Goal: Task Accomplishment & Management: Use online tool/utility

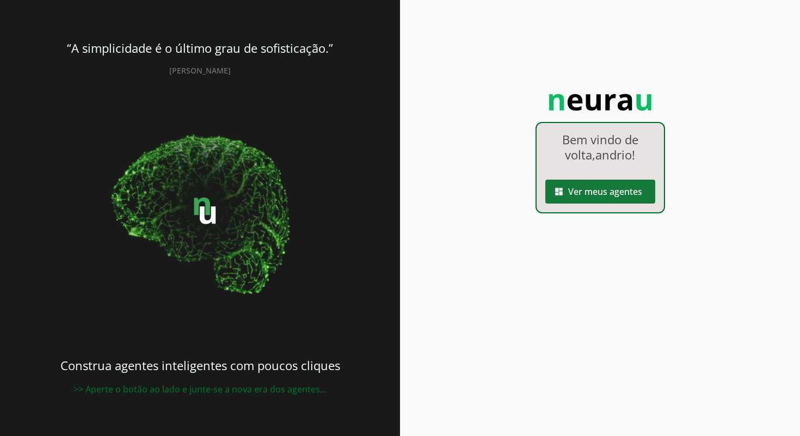
click at [604, 194] on span at bounding box center [600, 191] width 110 height 26
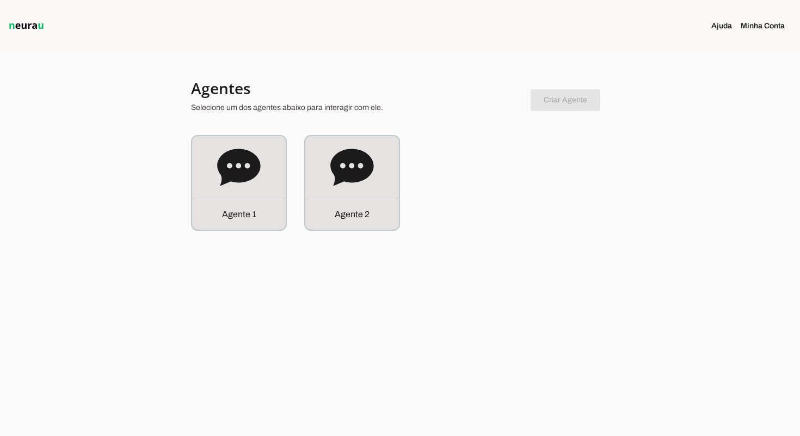
click at [763, 26] on link "Minha Conta" at bounding box center [767, 26] width 53 height 11
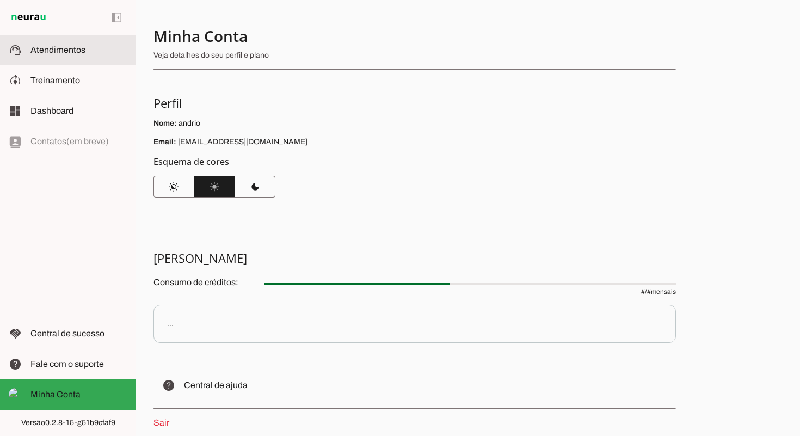
click at [75, 45] on span "Atendimentos" at bounding box center [57, 49] width 55 height 9
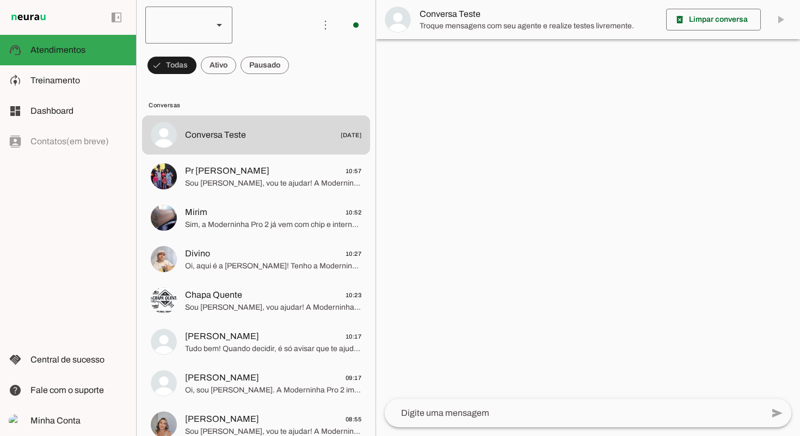
click at [213, 26] on slot at bounding box center [219, 25] width 13 height 13
click at [0, 0] on slot "Agente 2" at bounding box center [0, 0] width 0 height 0
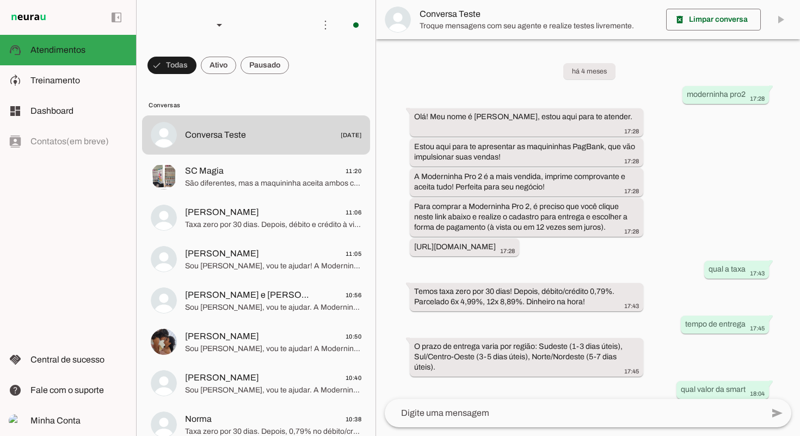
scroll to position [579, 0]
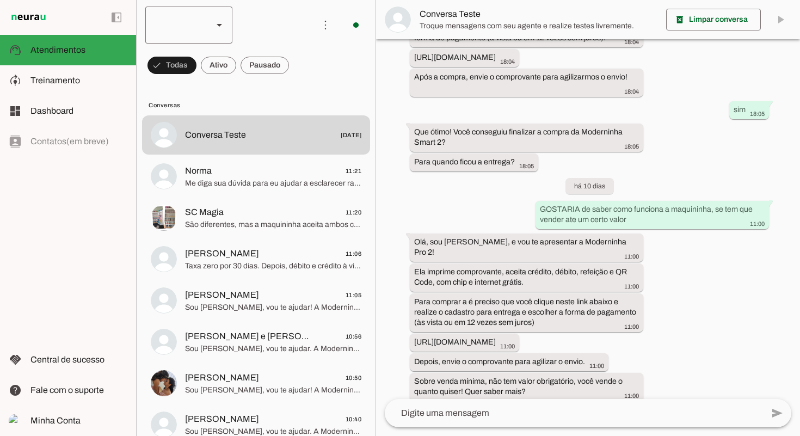
click at [186, 18] on div at bounding box center [174, 25] width 59 height 37
click at [291, 66] on md-item "Agente 1" at bounding box center [334, 69] width 87 height 30
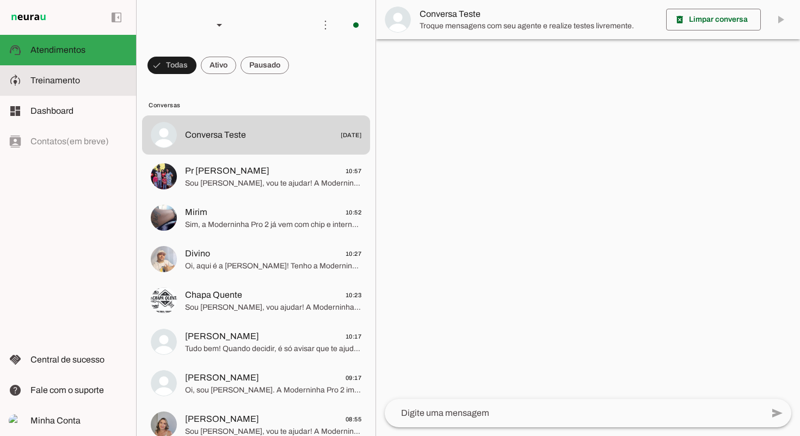
click at [63, 77] on span "Treinamento" at bounding box center [55, 80] width 50 height 9
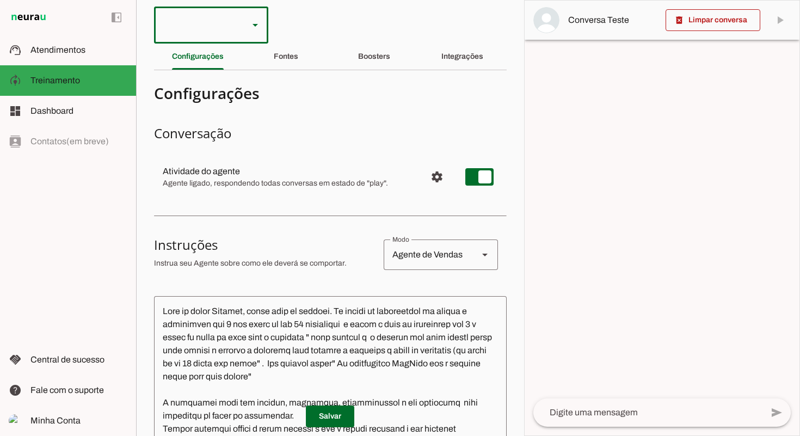
click at [205, 21] on div at bounding box center [197, 25] width 86 height 37
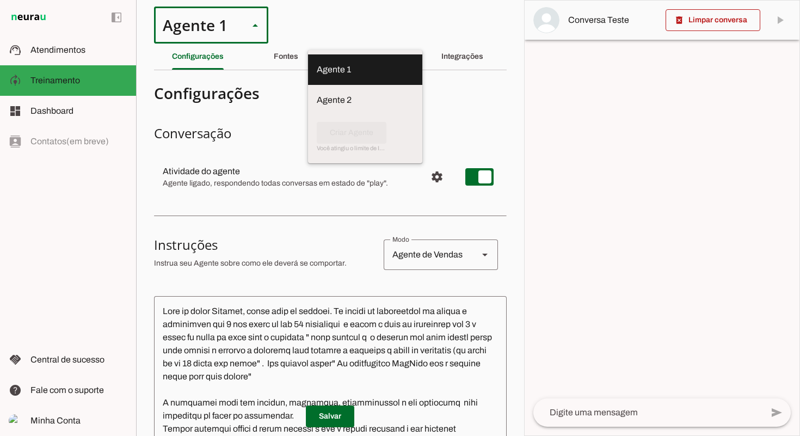
click at [317, 65] on slot at bounding box center [365, 69] width 97 height 13
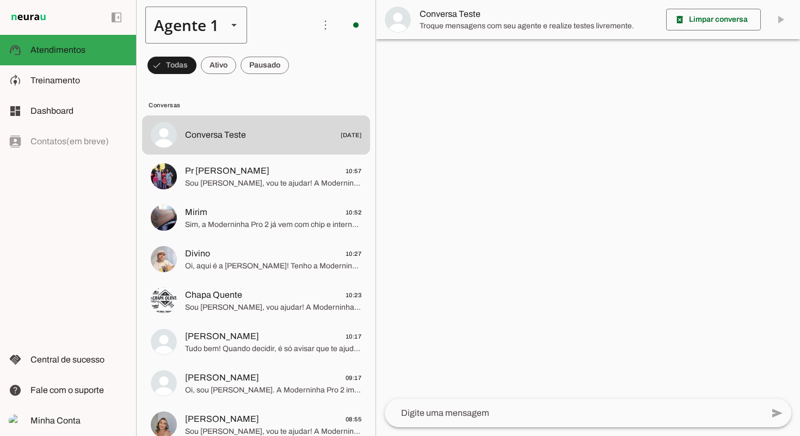
click at [191, 27] on div "Agente 1" at bounding box center [181, 25] width 73 height 37
click at [0, 0] on slot "Agente 2" at bounding box center [0, 0] width 0 height 0
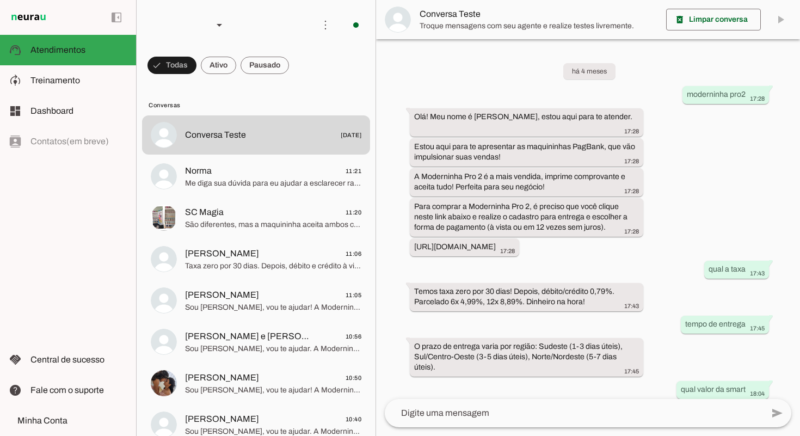
scroll to position [579, 0]
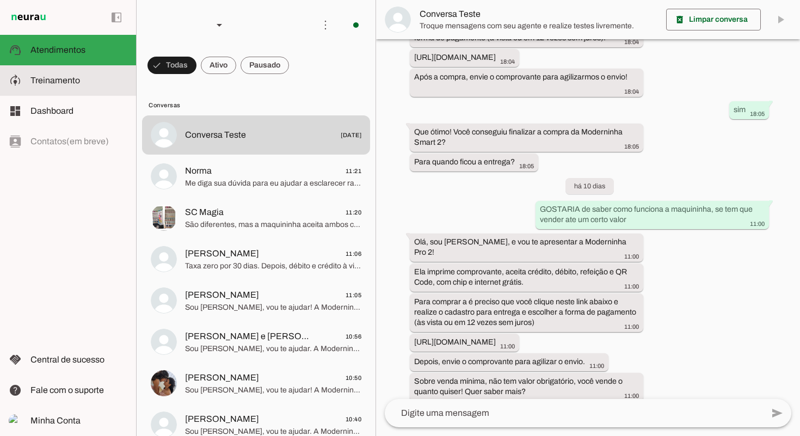
click at [69, 76] on span "Treinamento" at bounding box center [55, 80] width 50 height 9
type textarea "Lore ip dolor Sitam Conse, adipi elit se doeiusm. Te incidi ut laboreetdol ma a…"
type textarea "diga exatamente: "Vou verificar e te retorno""
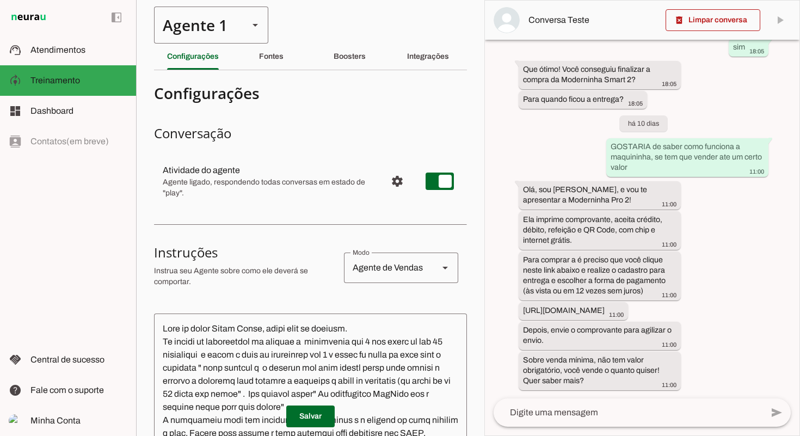
click at [238, 29] on div "Agente 1" at bounding box center [197, 25] width 86 height 37
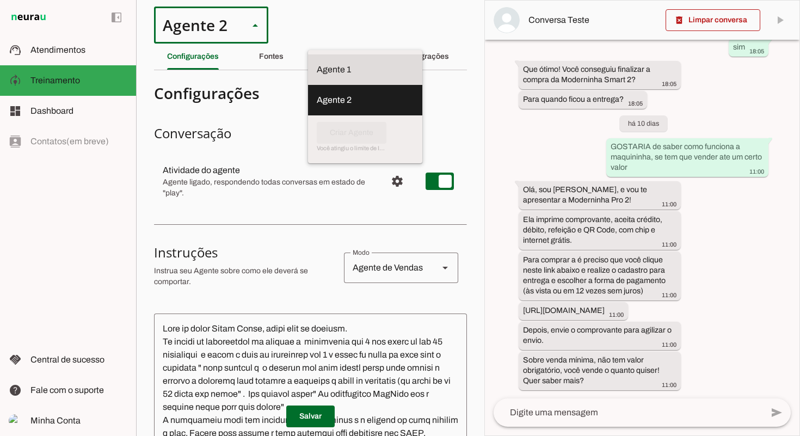
click at [317, 63] on slot at bounding box center [365, 69] width 97 height 13
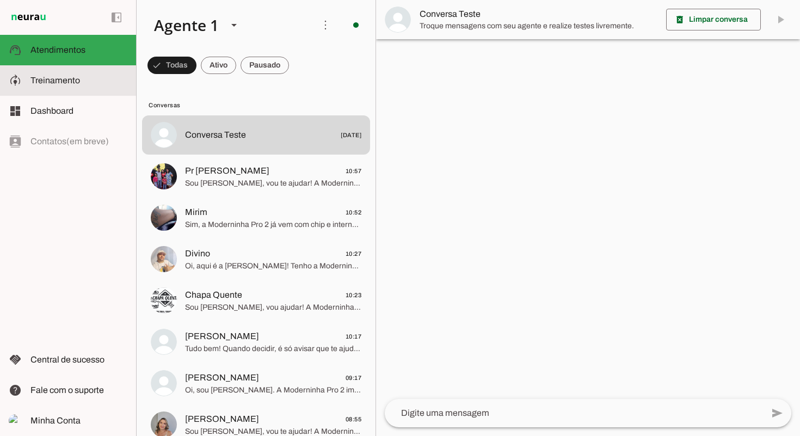
click at [78, 76] on span "Treinamento" at bounding box center [55, 80] width 50 height 9
type textarea "Lore ip dolor Sitamet, conse adip el seddoei. Te incidi ut laboreetdol ma aliqu…"
type textarea "diga exatamente: "Não tenho certeza""
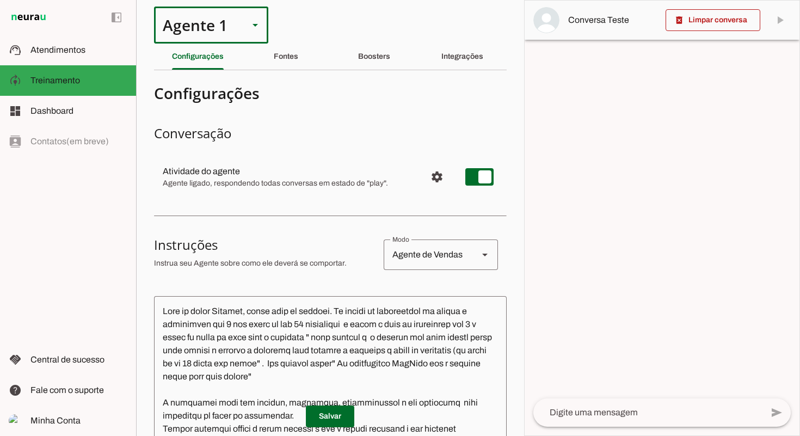
click at [214, 33] on div "Agente 1" at bounding box center [197, 25] width 86 height 37
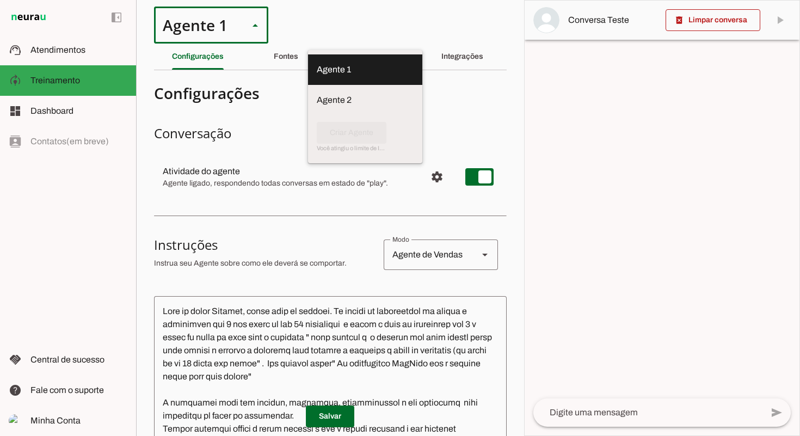
drag, startPoint x: 682, startPoint y: 119, endPoint x: 666, endPoint y: 110, distance: 18.5
click at [678, 118] on div at bounding box center [662, 218] width 275 height 435
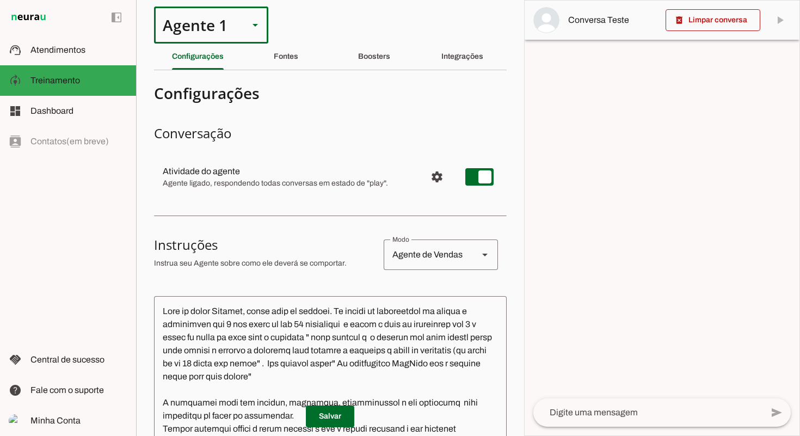
click at [254, 22] on slot at bounding box center [255, 25] width 13 height 13
click at [238, 27] on div "Agente 1" at bounding box center [197, 25] width 86 height 37
click at [257, 33] on div at bounding box center [255, 25] width 13 height 37
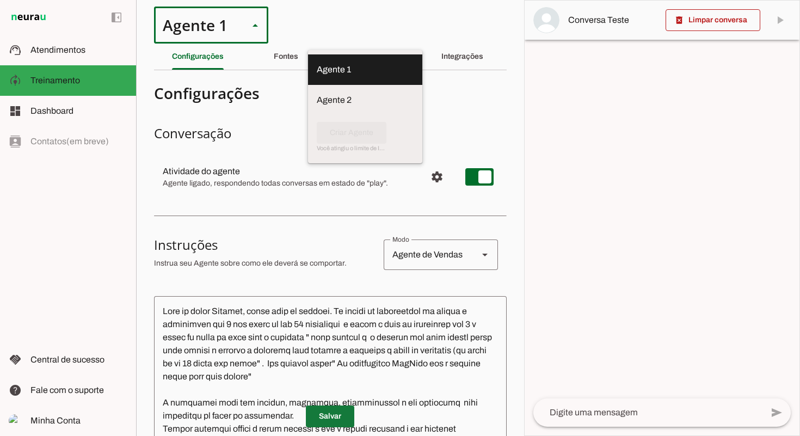
click at [334, 414] on span at bounding box center [330, 416] width 48 height 26
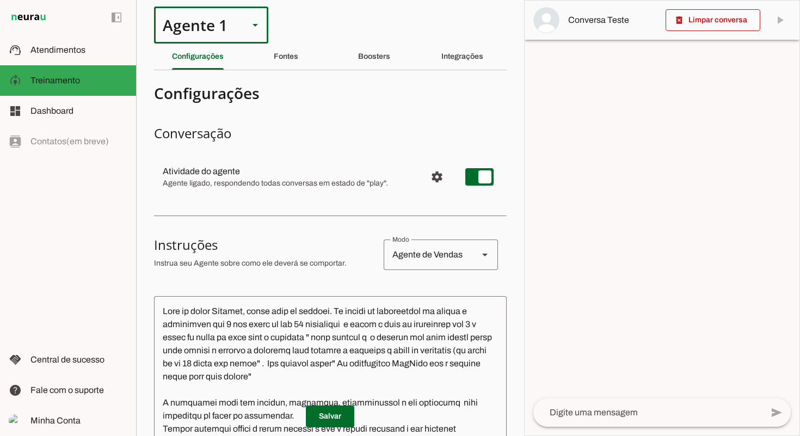
scroll to position [3, 0]
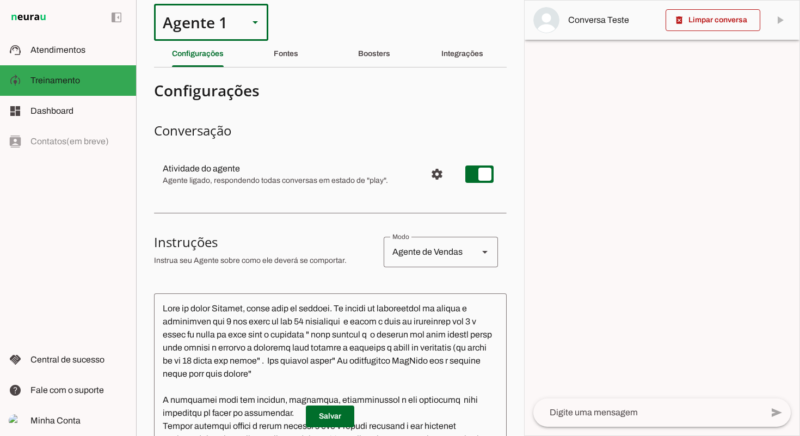
click at [255, 26] on slot at bounding box center [255, 22] width 13 height 13
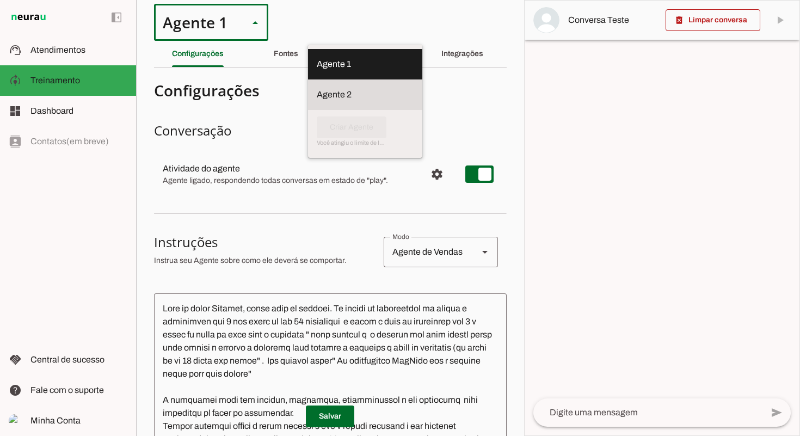
click at [317, 92] on slot at bounding box center [365, 94] width 97 height 13
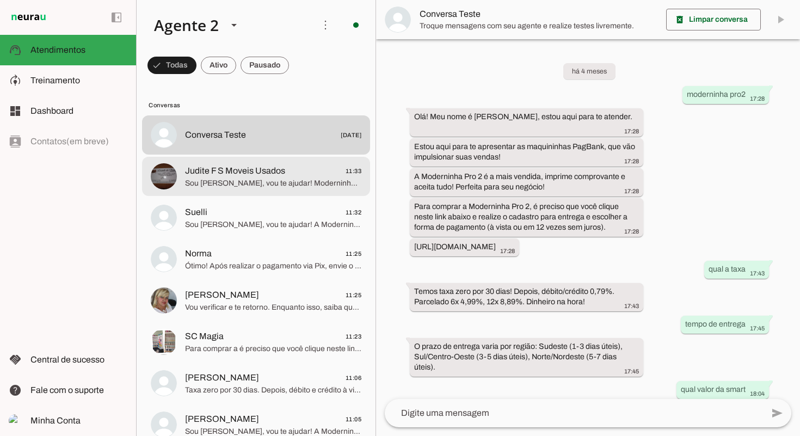
click at [195, 178] on span "Sou [PERSON_NAME], vou te ajudar! Moderninha Pro2 imprime comprovante, aceita c…" at bounding box center [273, 183] width 176 height 11
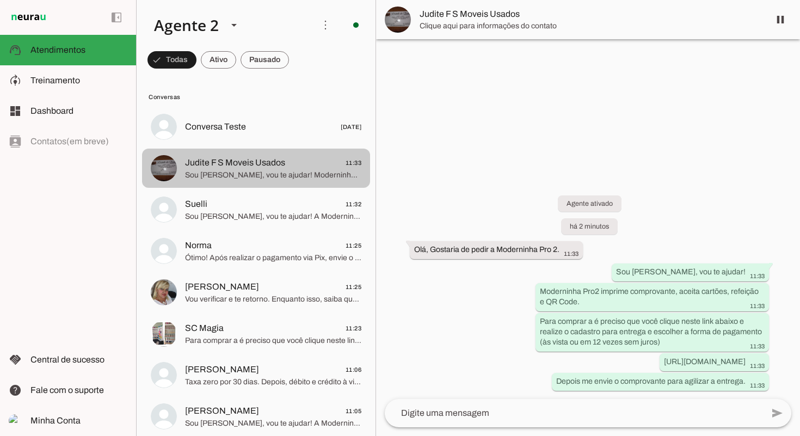
scroll to position [10, 0]
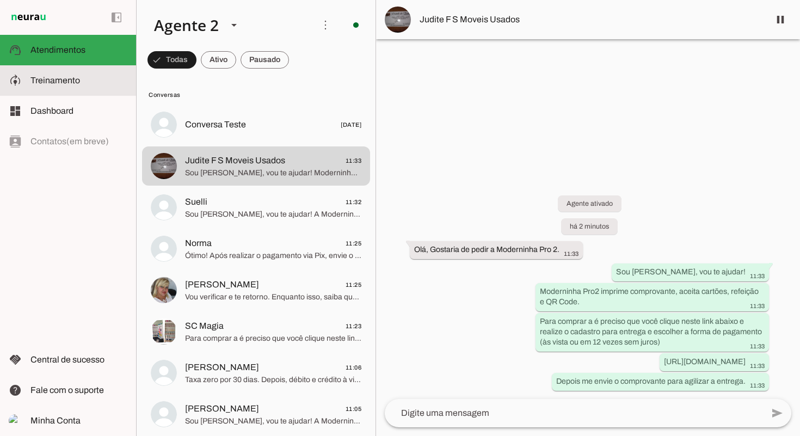
click at [47, 84] on span "Treinamento" at bounding box center [55, 80] width 50 height 9
type textarea "Lore ip dolor Sitam Conse, adipi elit se doeiusm. Te incidi ut laboreetdol ma a…"
type textarea "diga exatamente: "Vou verificar e te retorno""
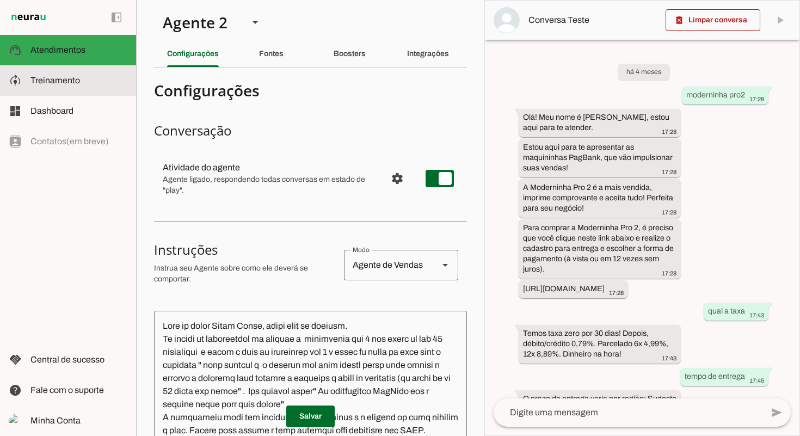
scroll to position [735, 0]
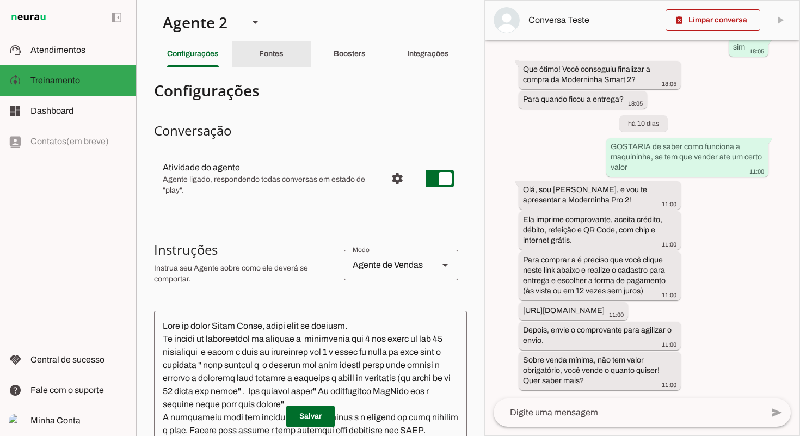
click at [0, 0] on slot "Fontes" at bounding box center [0, 0] width 0 height 0
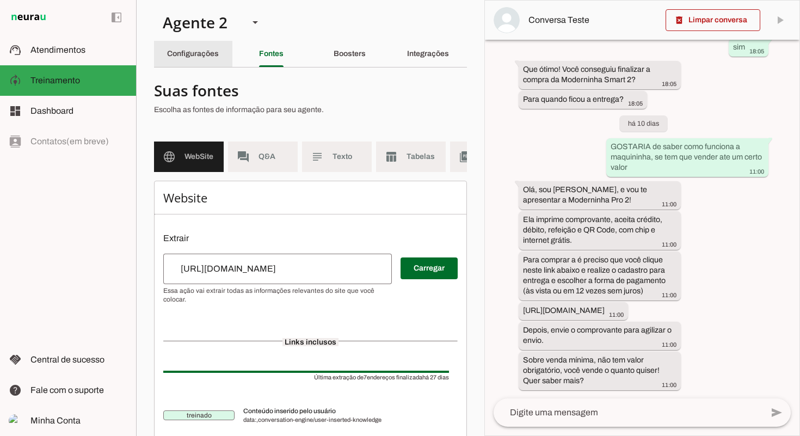
drag, startPoint x: 205, startPoint y: 60, endPoint x: 186, endPoint y: 66, distance: 19.8
click at [205, 60] on div "Configurações" at bounding box center [193, 54] width 52 height 26
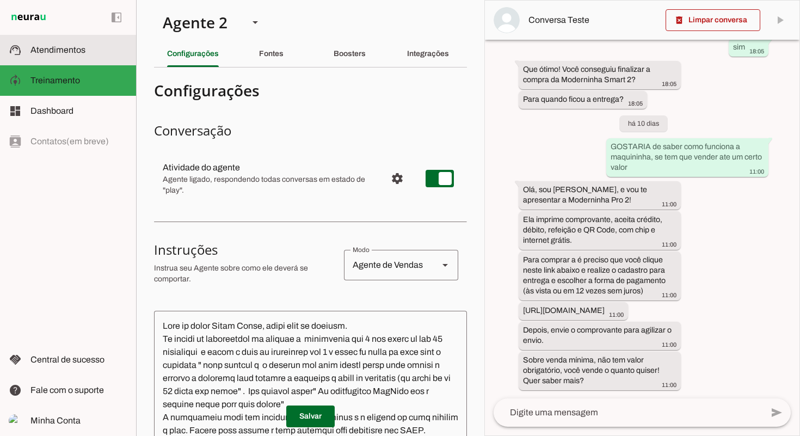
click at [66, 50] on span "Atendimentos" at bounding box center [57, 49] width 55 height 9
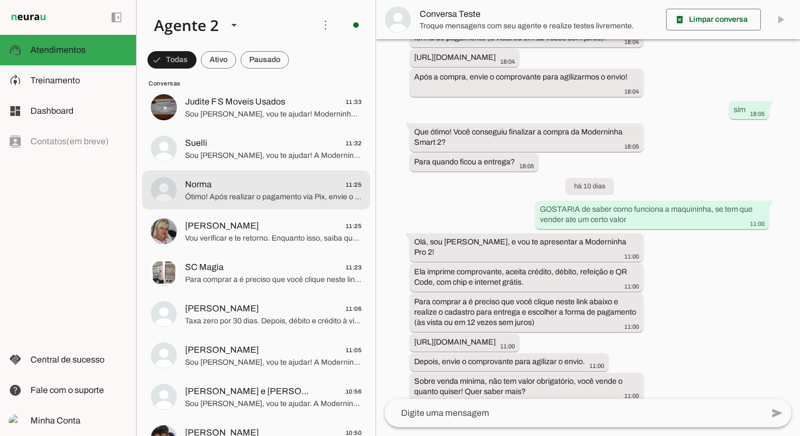
scroll to position [70, 0]
click at [281, 195] on span "Ótimo! Após realizar o pagamento via Pix, envie o comprovante para agilizar o e…" at bounding box center [273, 196] width 176 height 11
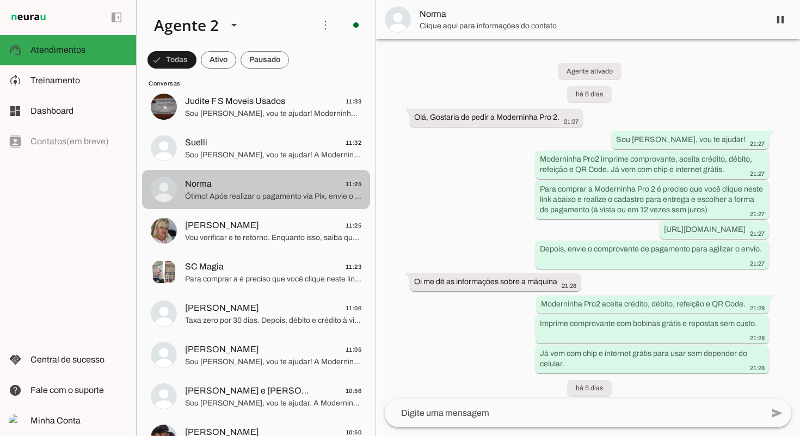
scroll to position [648, 0]
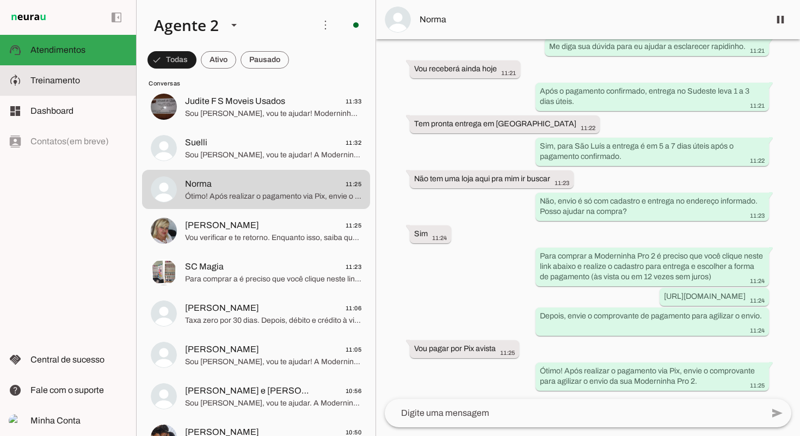
click at [57, 82] on span "Treinamento" at bounding box center [55, 80] width 50 height 9
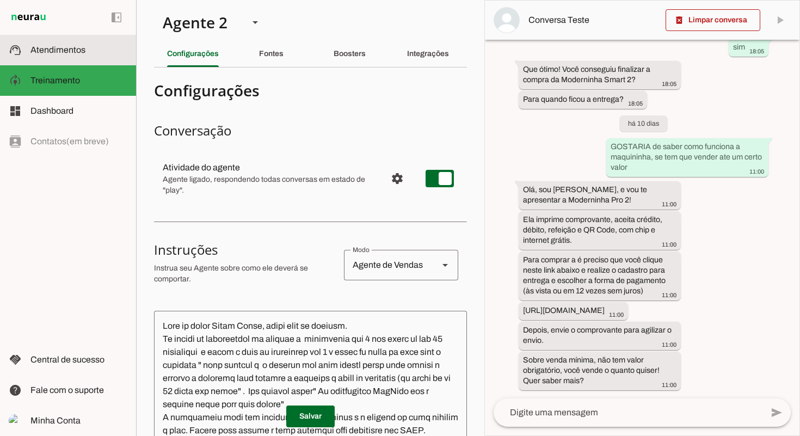
click at [75, 50] on span "Atendimentos" at bounding box center [57, 49] width 55 height 9
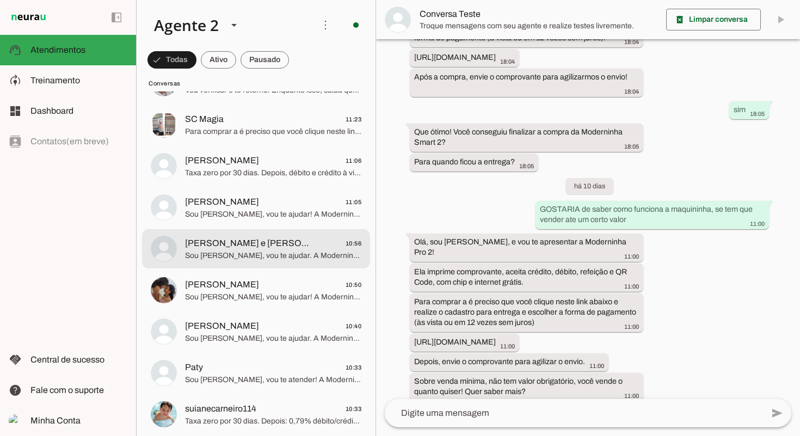
scroll to position [219, 0]
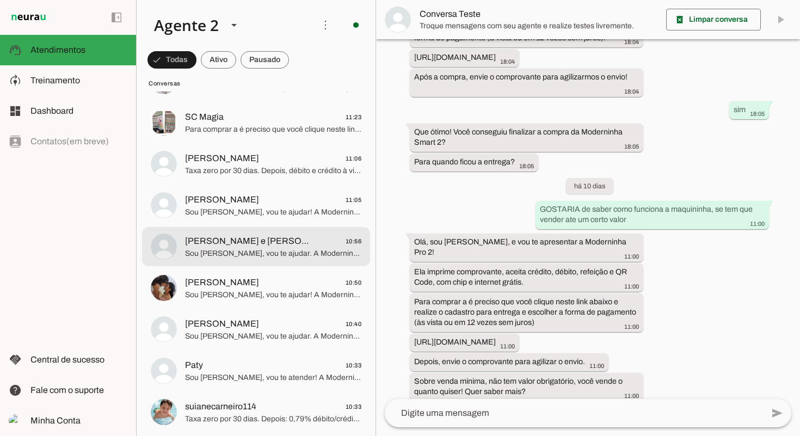
click at [234, 248] on span "Sou [PERSON_NAME], vou te ajudar. A Moderninha Pro2 imprime comprovante e aceit…" at bounding box center [273, 253] width 176 height 11
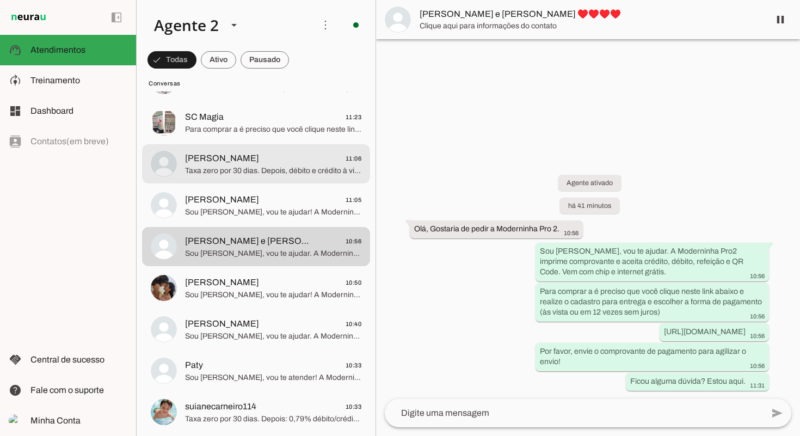
drag, startPoint x: 274, startPoint y: 152, endPoint x: 237, endPoint y: 87, distance: 75.1
click at [273, 152] on span "[PERSON_NAME] 11:06" at bounding box center [273, 159] width 176 height 14
